Goal: Task Accomplishment & Management: Manage account settings

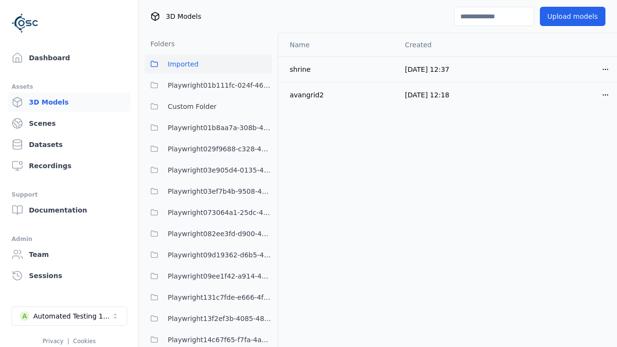
scroll to position [2418, 0]
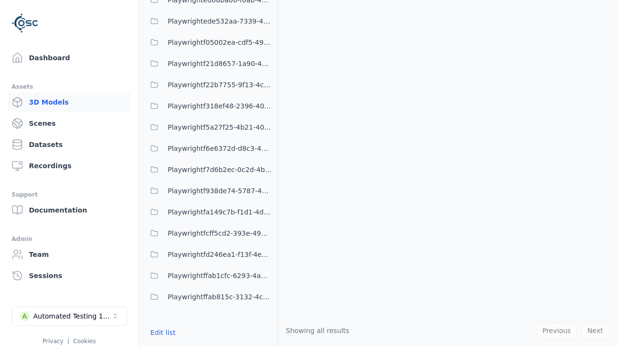
click at [161, 333] on button "Edit list" at bounding box center [163, 332] width 37 height 17
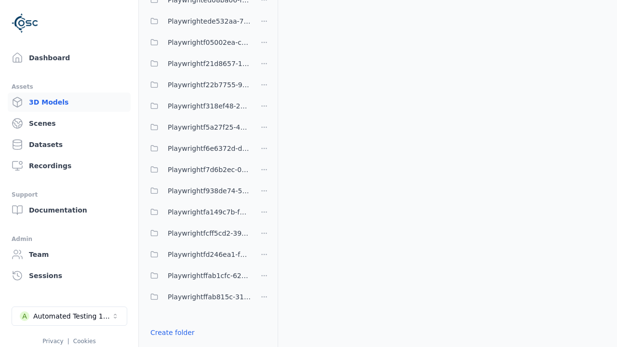
click at [169, 333] on link "Create folder" at bounding box center [172, 333] width 44 height 10
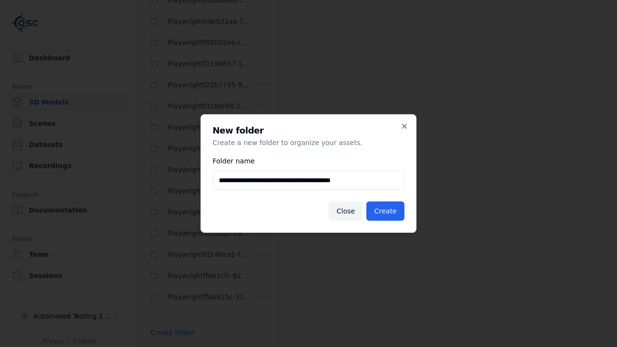
type input "**********"
click at [387, 211] on button "Create" at bounding box center [385, 210] width 38 height 19
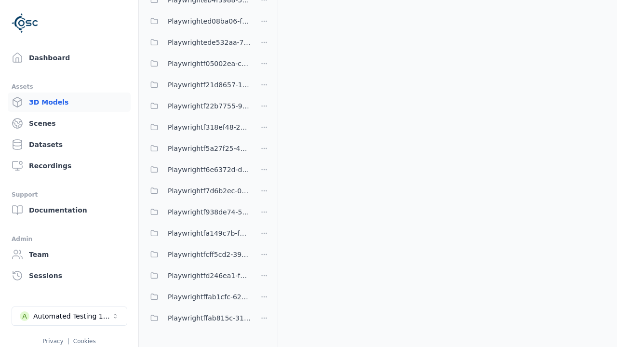
scroll to position [1693, 0]
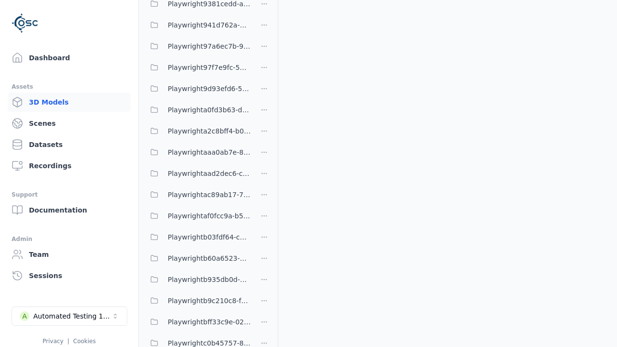
click at [198, 173] on span "Playwrightaad2dec6-c118-4eb4-8b39-6a34c3649b24" at bounding box center [209, 174] width 83 height 12
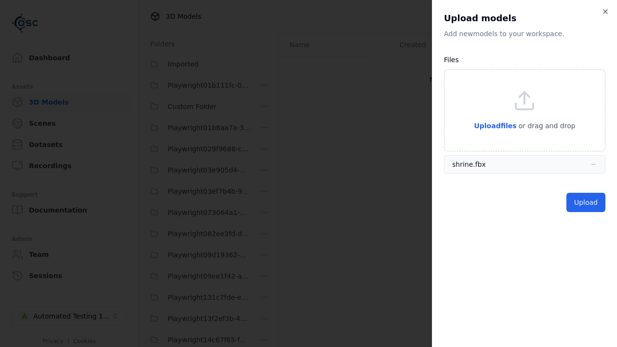
click at [587, 202] on button "Upload" at bounding box center [585, 202] width 39 height 19
